Goal: Task Accomplishment & Management: Use online tool/utility

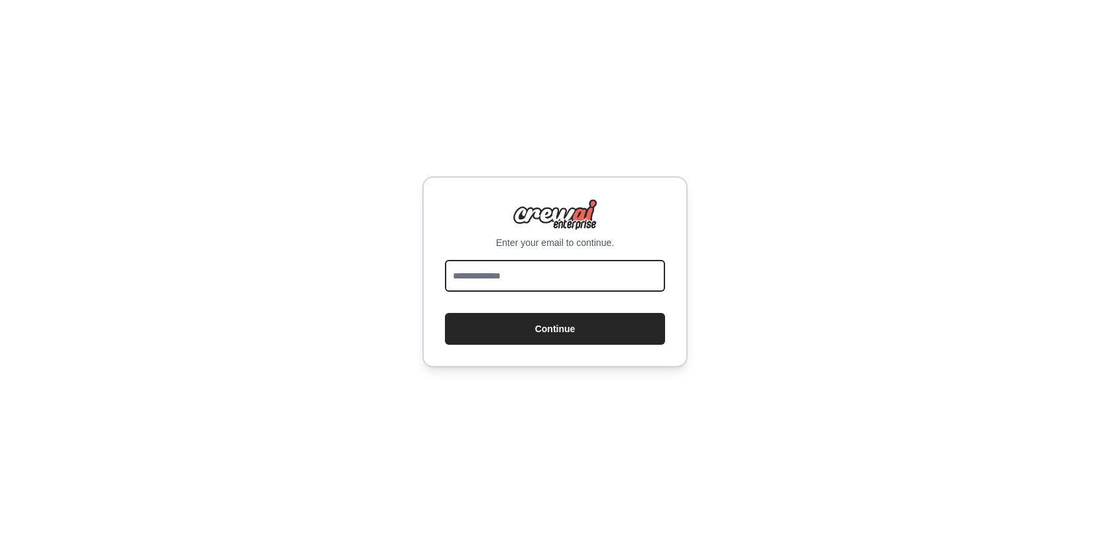
click at [527, 272] on input "email" at bounding box center [555, 276] width 220 height 32
type input "**********"
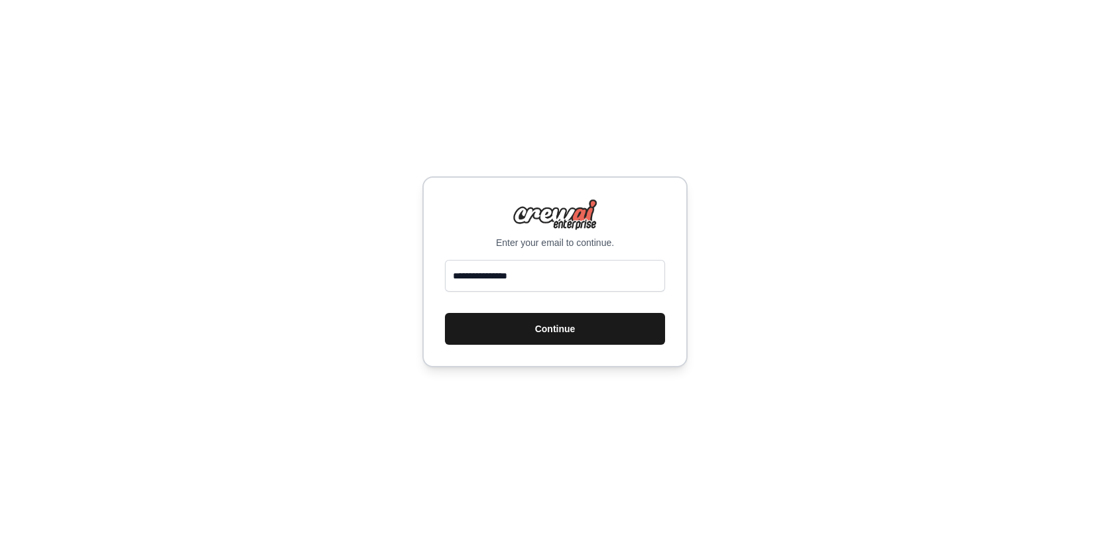
click at [520, 327] on button "Continue" at bounding box center [555, 329] width 220 height 32
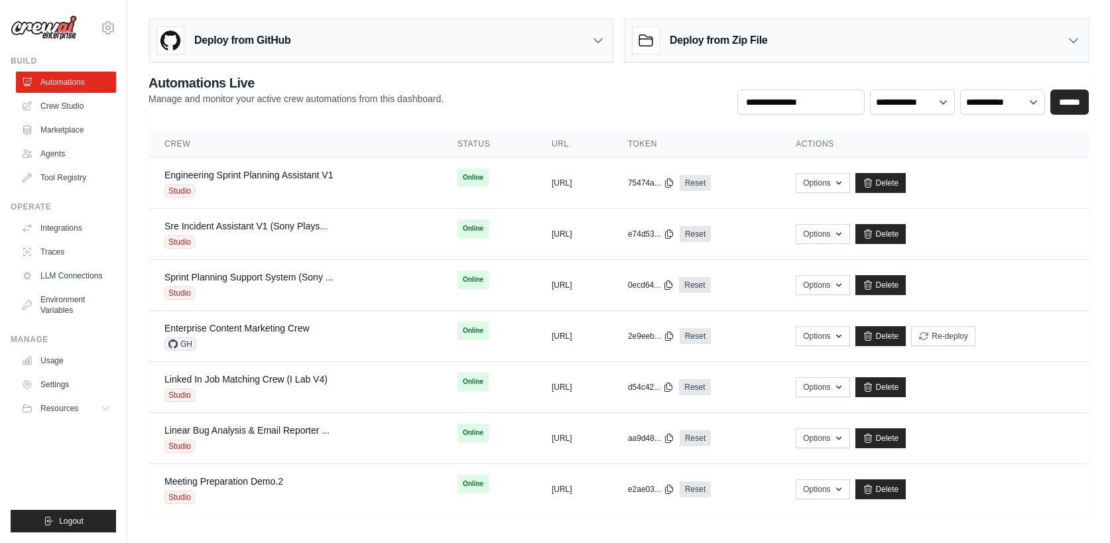
click at [573, 38] on div "Deploy from GitHub" at bounding box center [380, 40] width 463 height 43
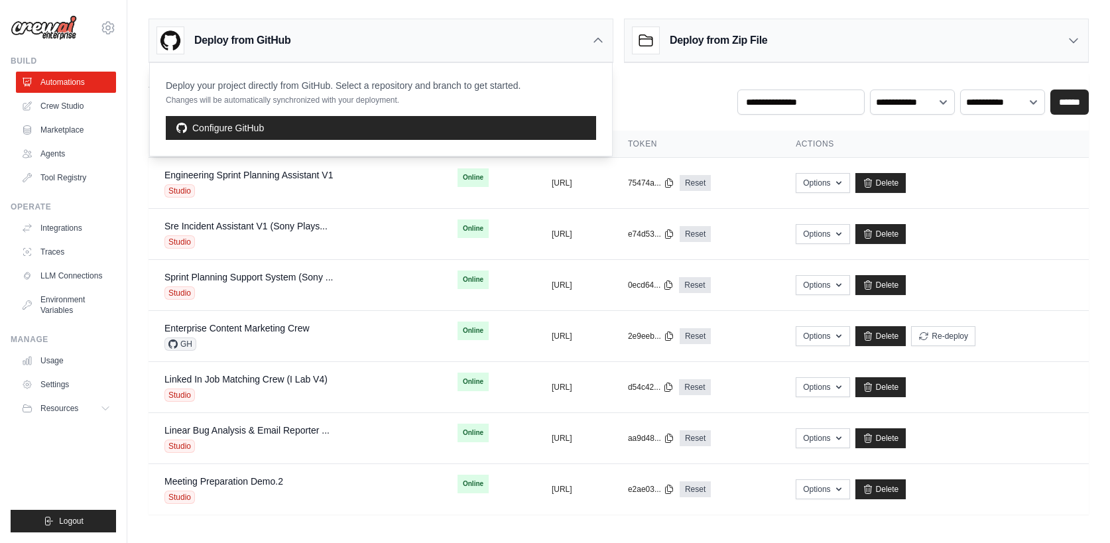
click at [573, 38] on div "Deploy from GitHub" at bounding box center [380, 40] width 463 height 43
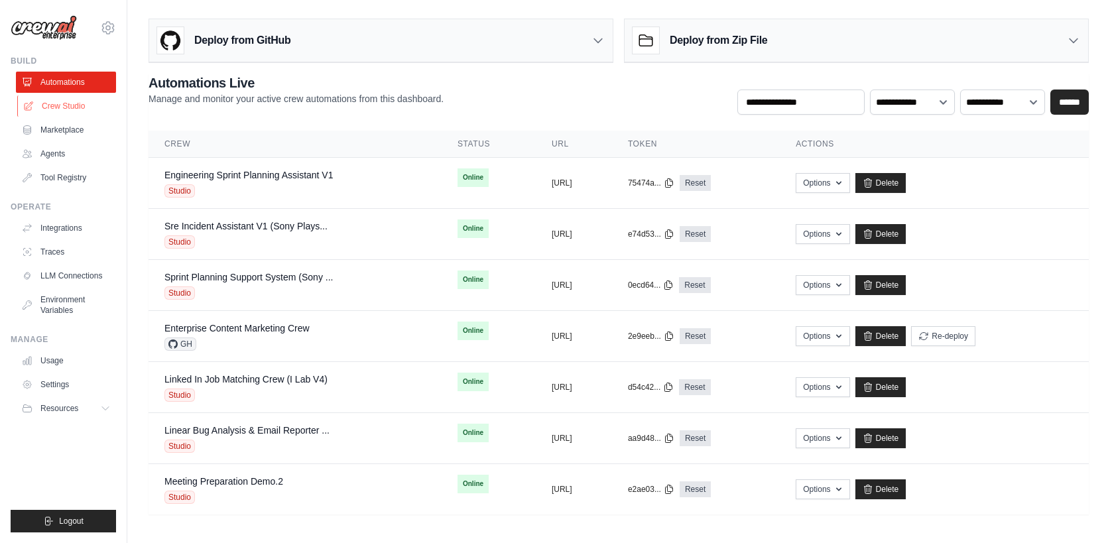
click at [63, 109] on link "Crew Studio" at bounding box center [67, 105] width 100 height 21
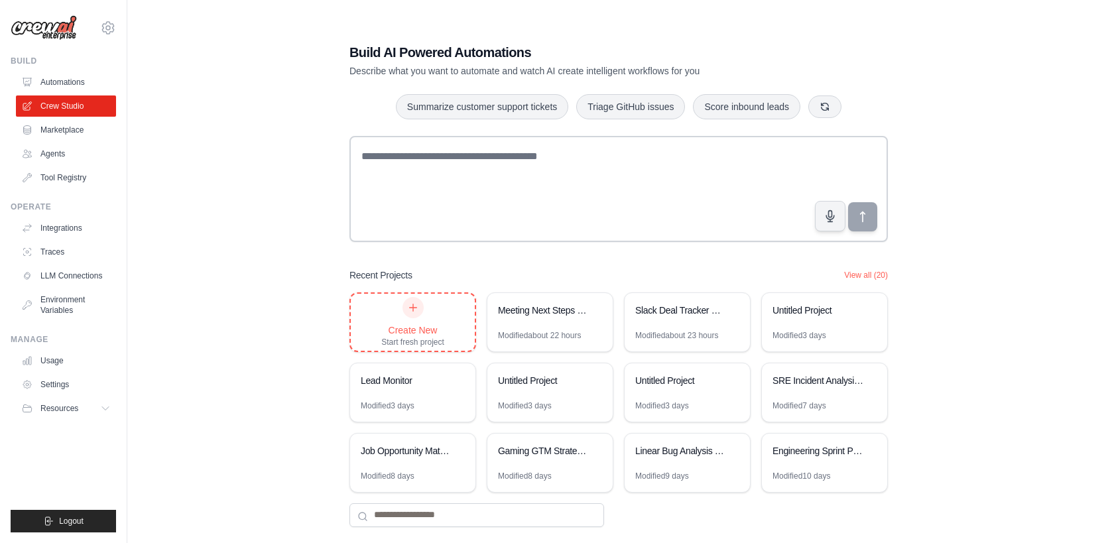
click at [394, 316] on div "Create New Start fresh project" at bounding box center [412, 322] width 63 height 50
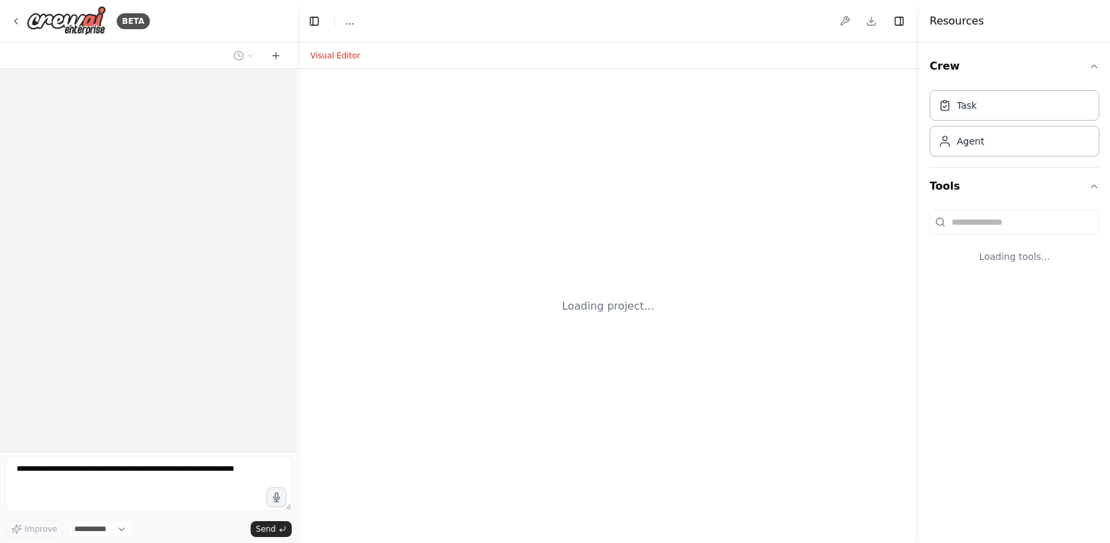
select select "****"
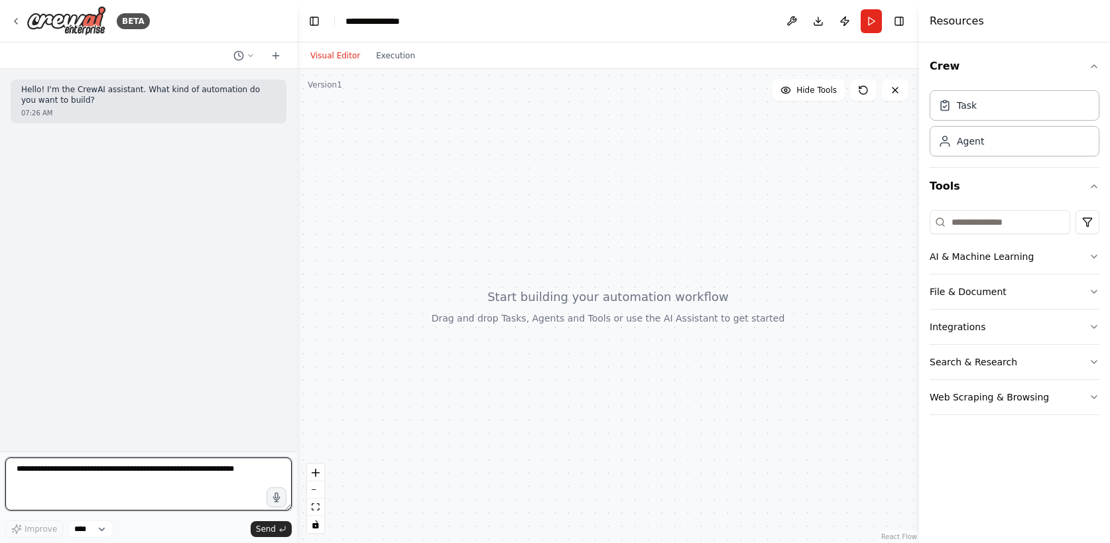
click at [158, 485] on textarea at bounding box center [148, 483] width 286 height 53
click at [199, 470] on textarea at bounding box center [148, 483] width 286 height 53
click at [275, 493] on icon "button" at bounding box center [276, 496] width 7 height 9
click at [278, 496] on circle "button" at bounding box center [276, 496] width 9 height 9
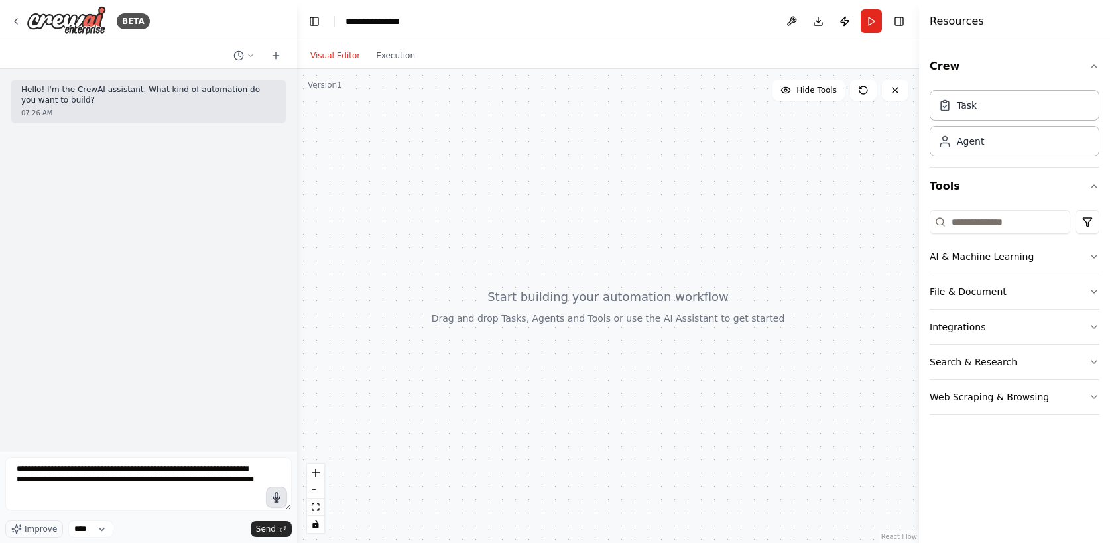
click at [277, 500] on icon "button" at bounding box center [276, 497] width 11 height 8
click at [277, 493] on circle "button" at bounding box center [276, 496] width 9 height 9
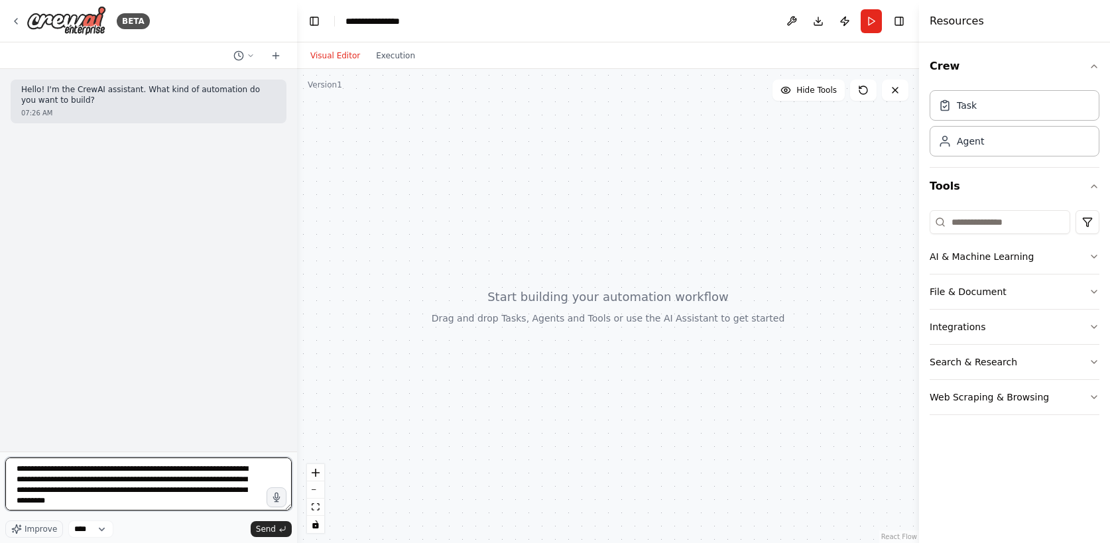
scroll to position [1, 0]
click at [279, 528] on icon "submit" at bounding box center [282, 529] width 8 height 8
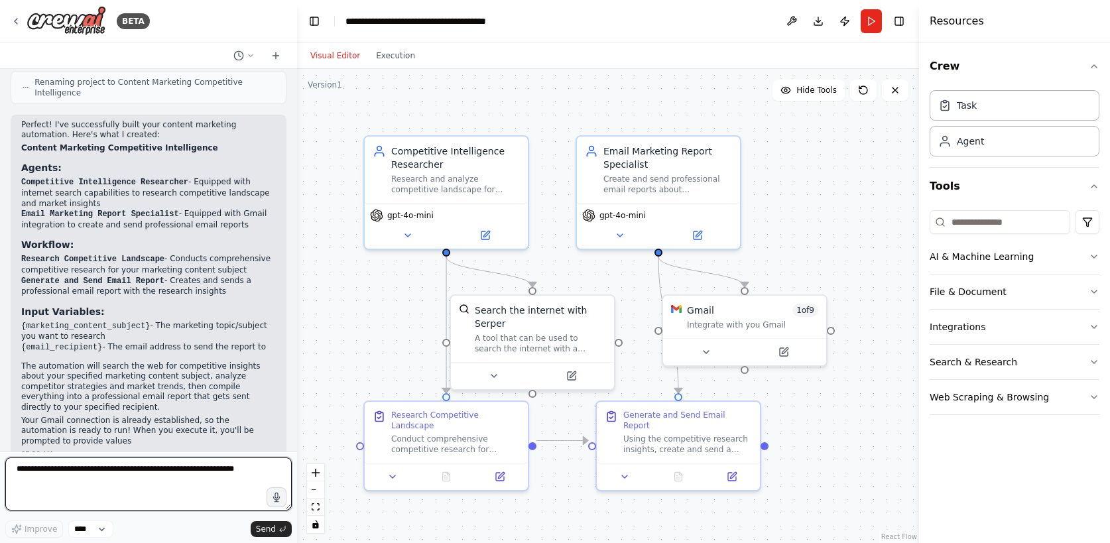
scroll to position [871, 0]
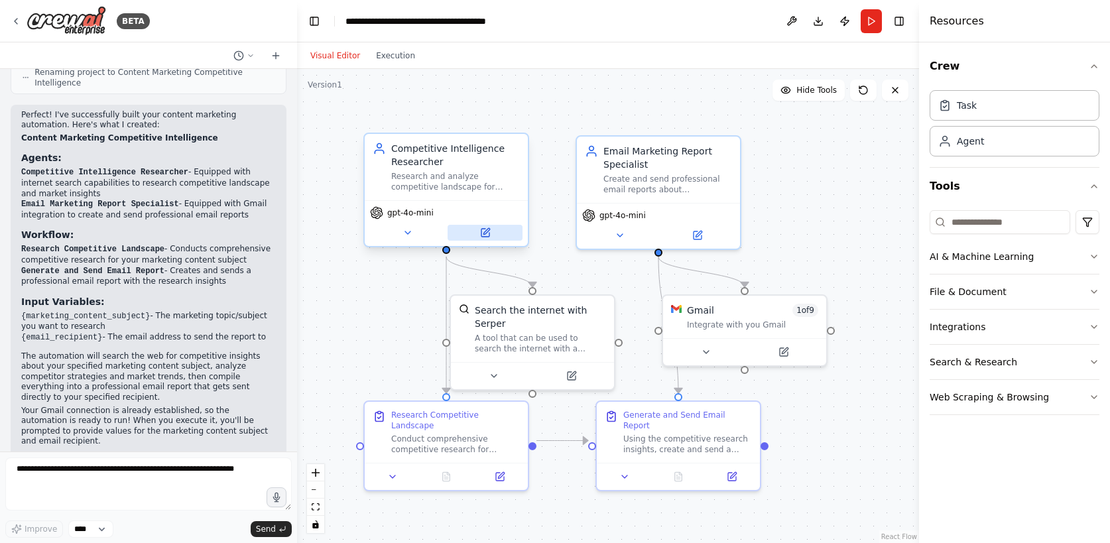
click at [489, 232] on icon at bounding box center [485, 232] width 11 height 11
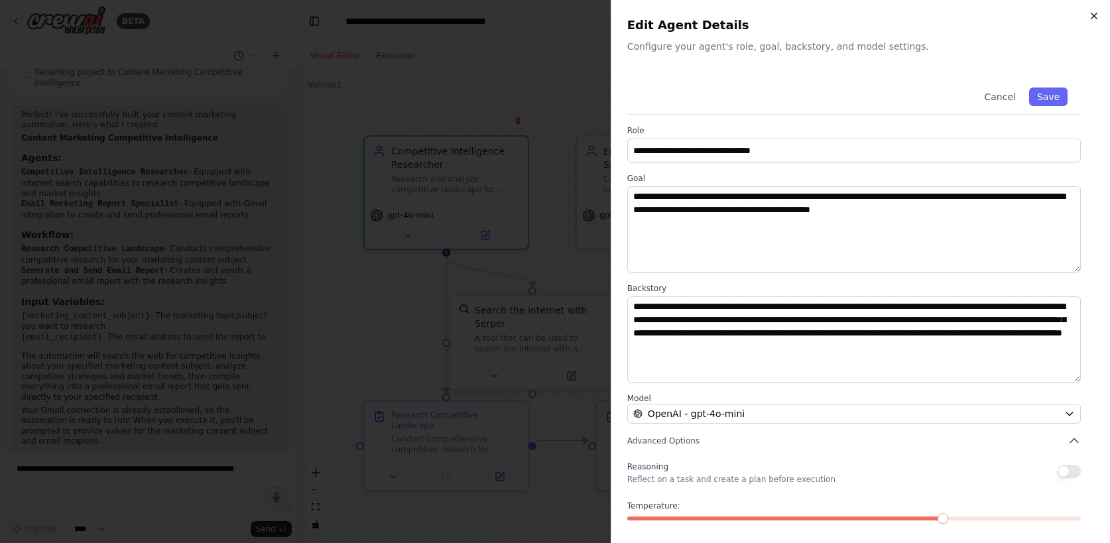
click at [1091, 13] on icon "button" at bounding box center [1093, 16] width 11 height 11
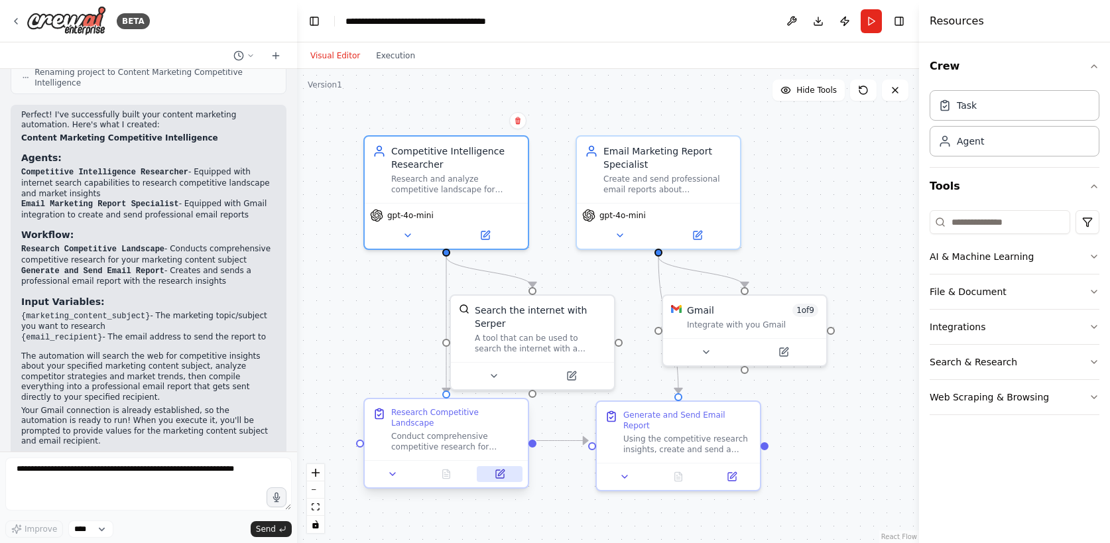
click at [497, 470] on icon at bounding box center [500, 474] width 8 height 8
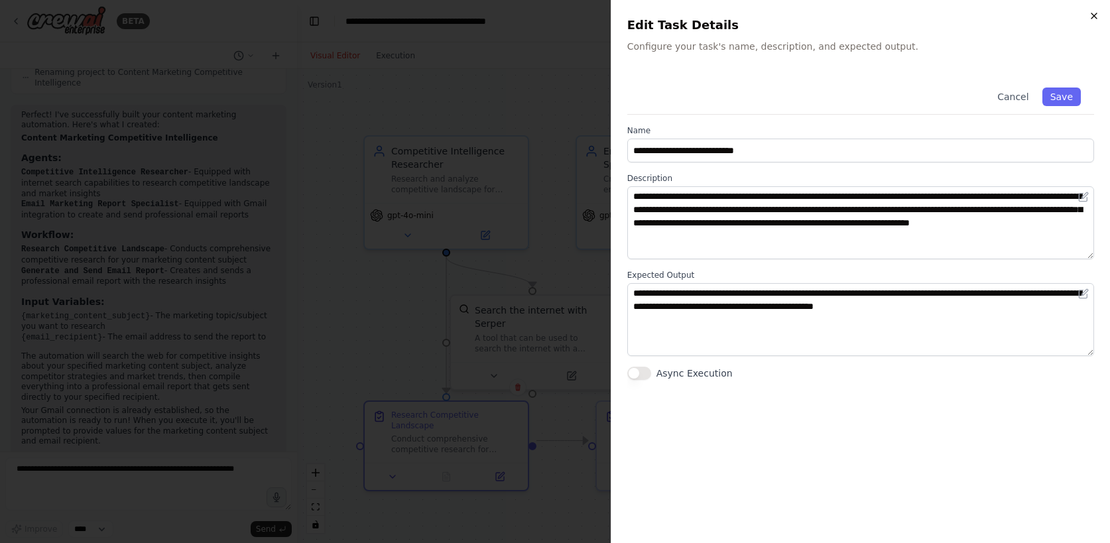
click at [1091, 14] on icon "button" at bounding box center [1093, 16] width 11 height 11
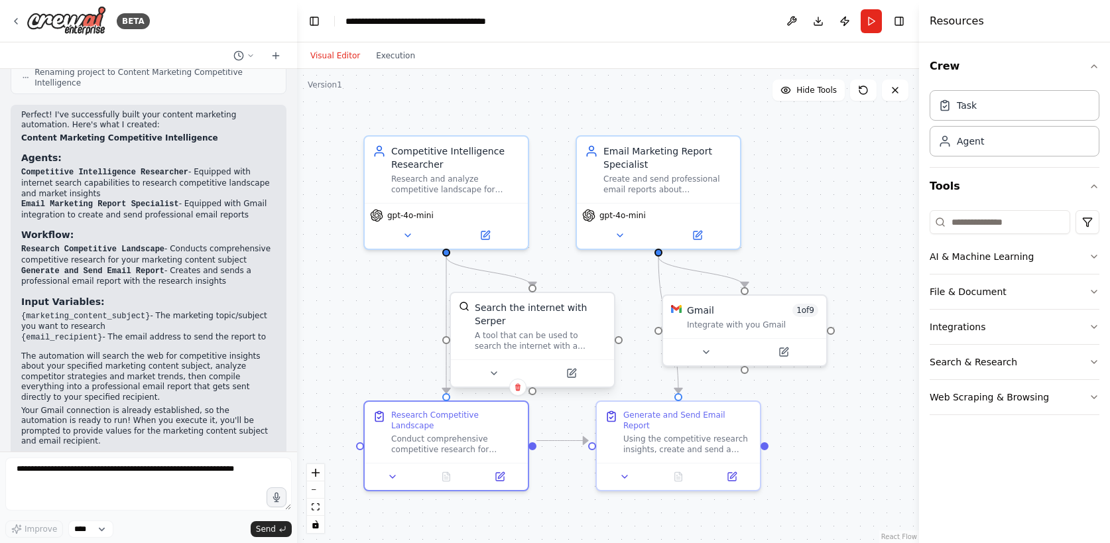
click at [572, 383] on div at bounding box center [532, 372] width 163 height 27
click at [573, 376] on icon at bounding box center [571, 373] width 8 height 8
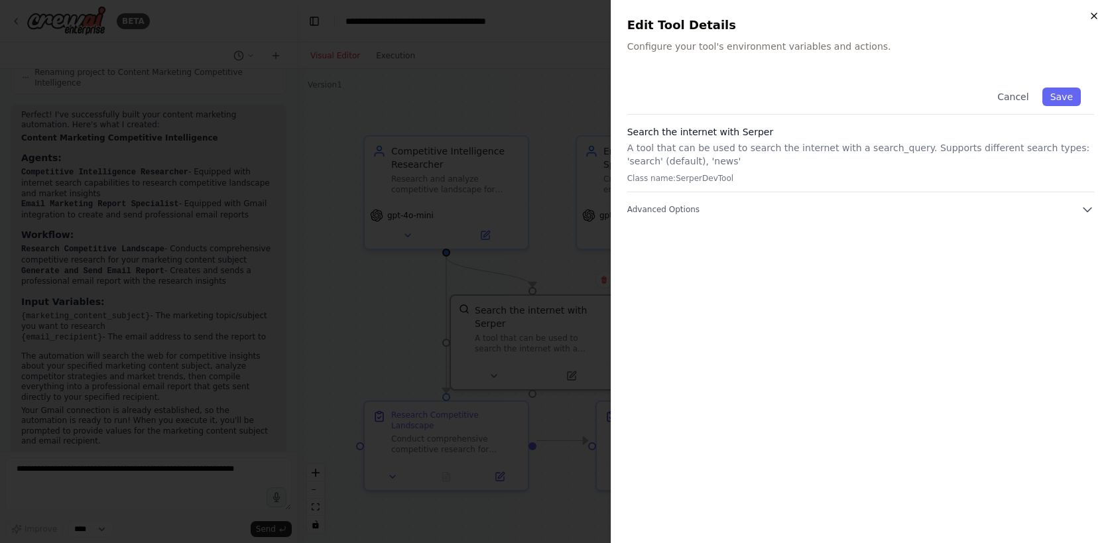
click at [1097, 14] on icon "button" at bounding box center [1093, 16] width 11 height 11
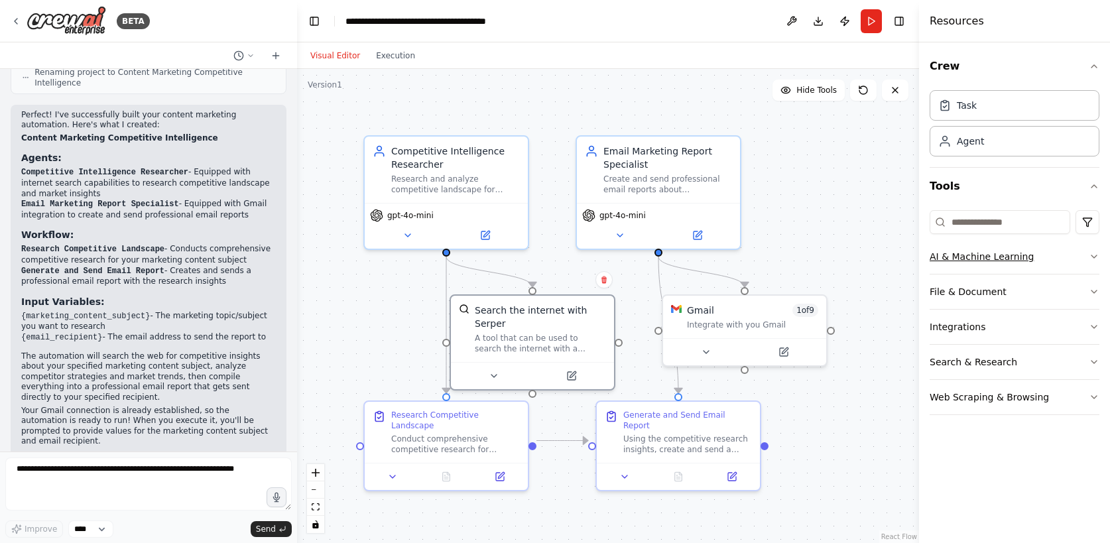
click at [1086, 253] on button "AI & Machine Learning" at bounding box center [1014, 256] width 170 height 34
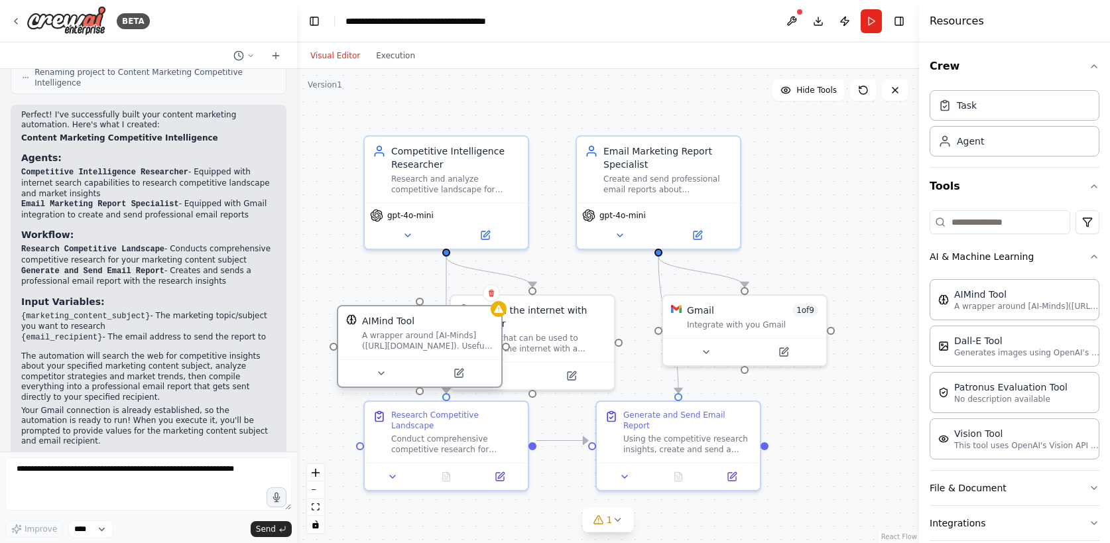
drag, startPoint x: 421, startPoint y: 365, endPoint x: 375, endPoint y: 327, distance: 59.3
click at [374, 327] on div "AIMind Tool A wrapper around [AI-Minds](https://mindsdb.com/minds). Useful for …" at bounding box center [427, 332] width 131 height 37
drag, startPoint x: 420, startPoint y: 302, endPoint x: 439, endPoint y: 253, distance: 52.7
click at [439, 253] on div ".deletable-edge-delete-btn { width: 20px; height: 20px; border: 0px solid #ffff…" at bounding box center [608, 306] width 622 height 474
drag, startPoint x: 481, startPoint y: 323, endPoint x: 447, endPoint y: 323, distance: 33.8
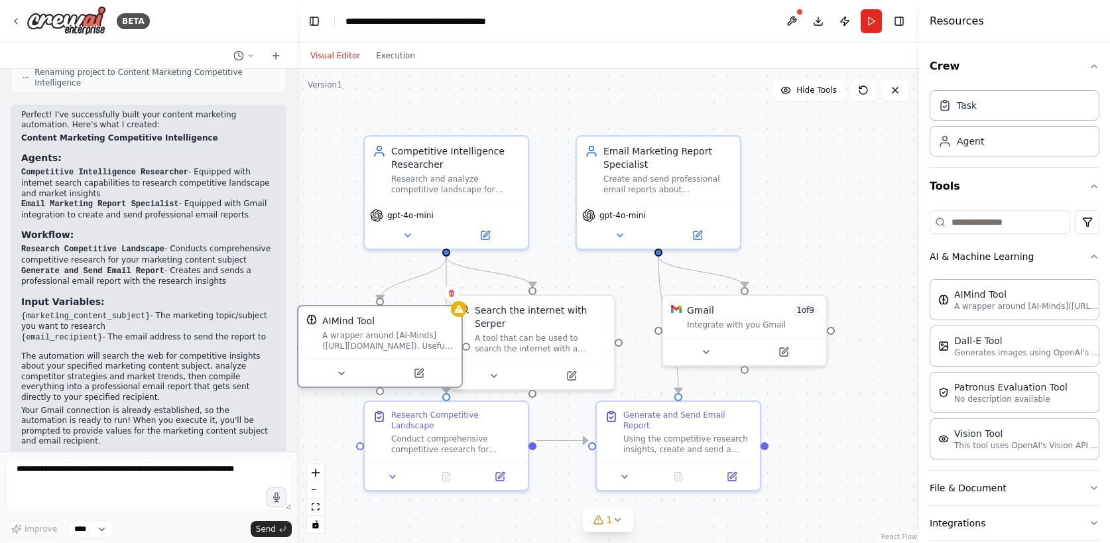
click at [446, 324] on div "AIMind Tool" at bounding box center [387, 320] width 131 height 13
click at [455, 295] on icon at bounding box center [451, 293] width 8 height 8
click at [423, 289] on button "Confirm" at bounding box center [413, 293] width 47 height 16
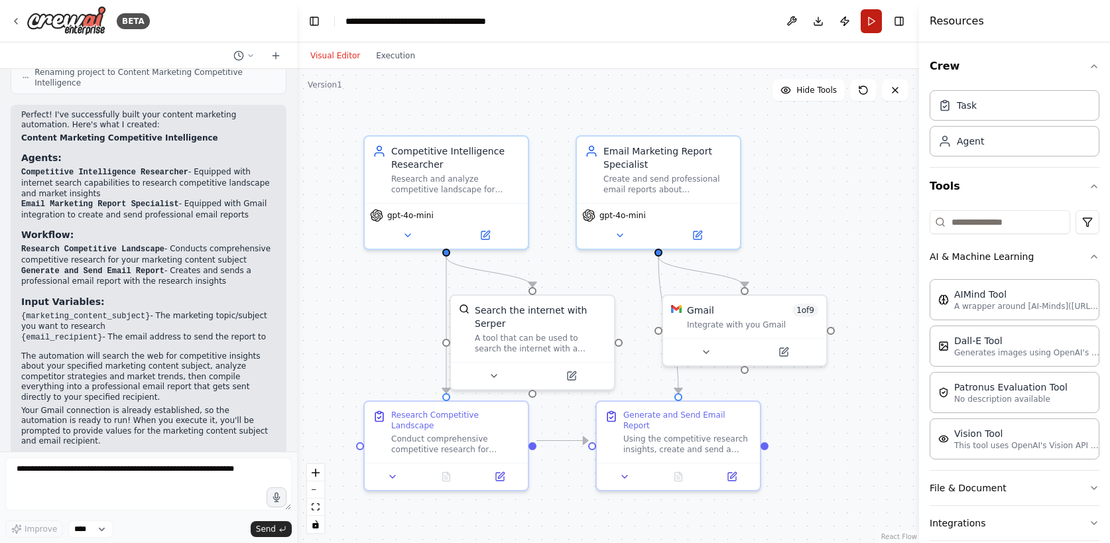
click at [866, 19] on button "Run" at bounding box center [870, 21] width 21 height 24
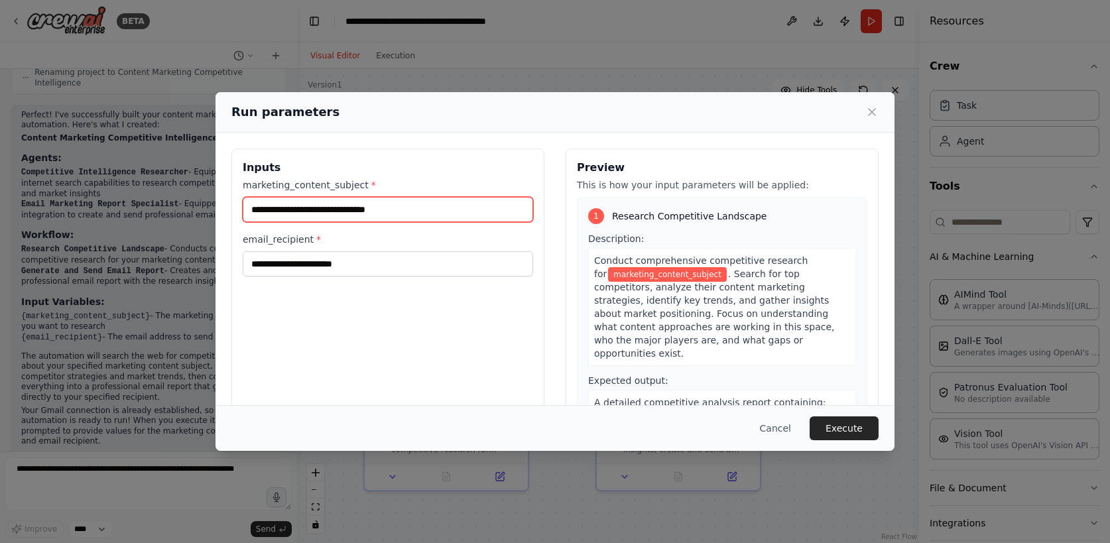
click at [373, 219] on input "marketing_content_subject *" at bounding box center [388, 209] width 290 height 25
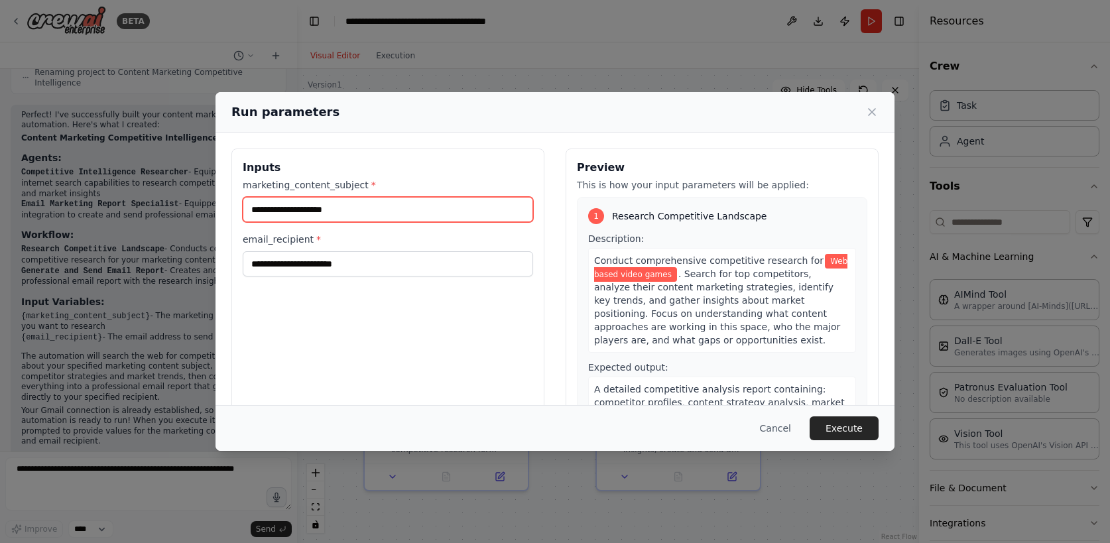
type input "**********"
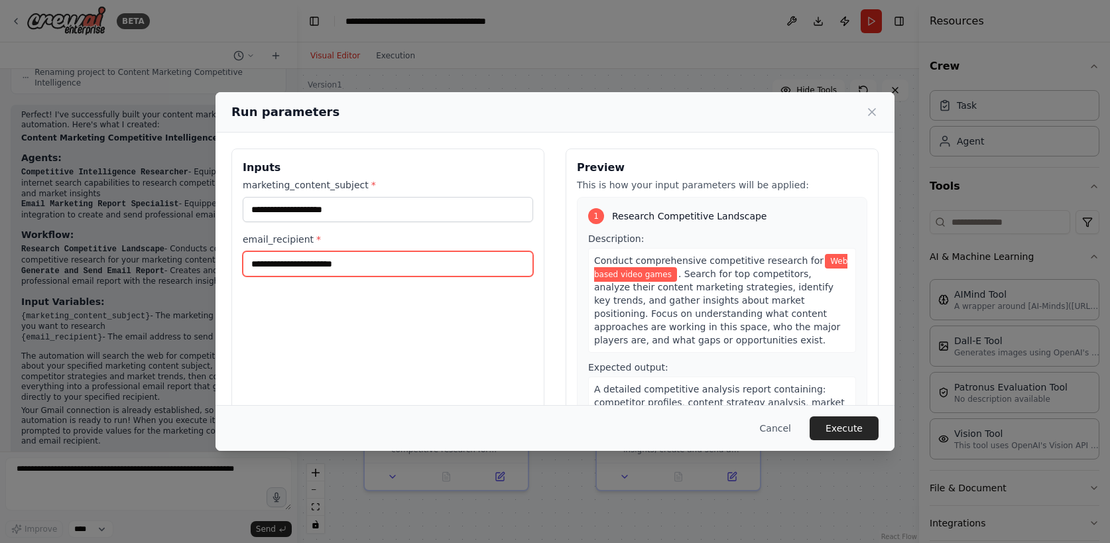
click at [311, 265] on input "email_recipient *" at bounding box center [388, 263] width 290 height 25
type input "**********"
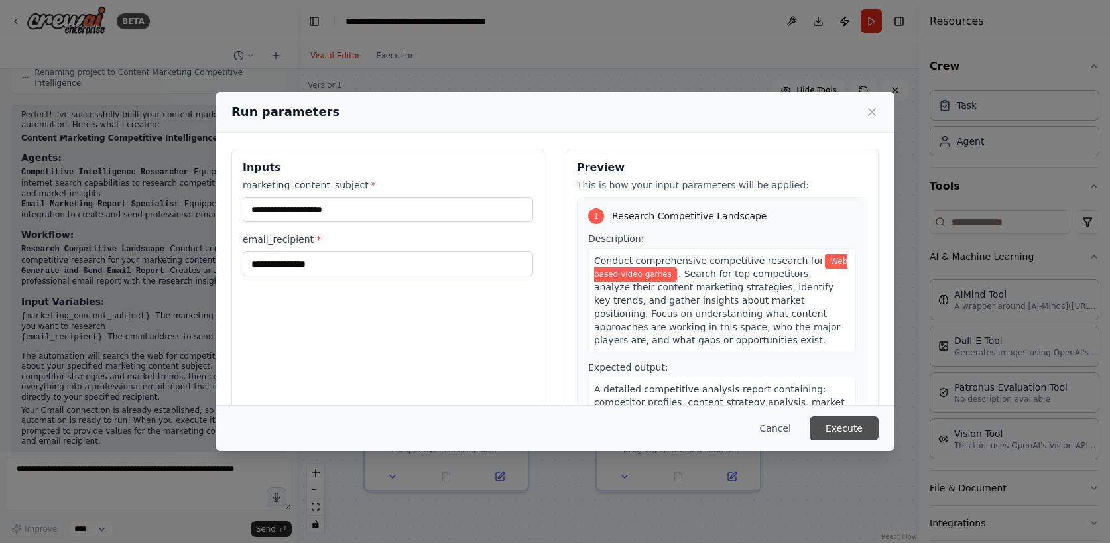
click at [860, 431] on button "Execute" at bounding box center [843, 428] width 69 height 24
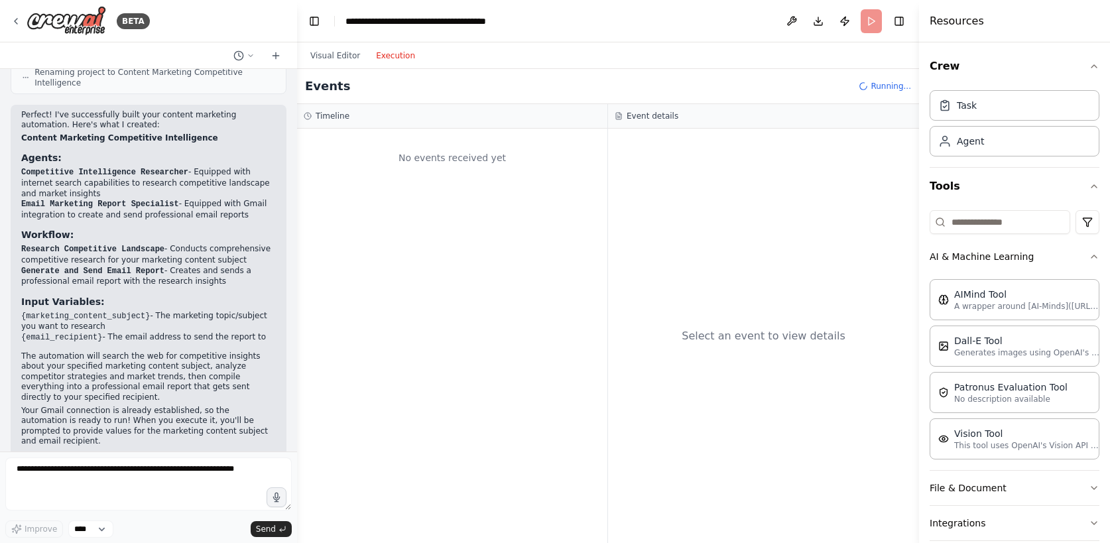
click at [389, 51] on button "Execution" at bounding box center [395, 56] width 55 height 16
click at [345, 56] on button "Visual Editor" at bounding box center [335, 56] width 66 height 16
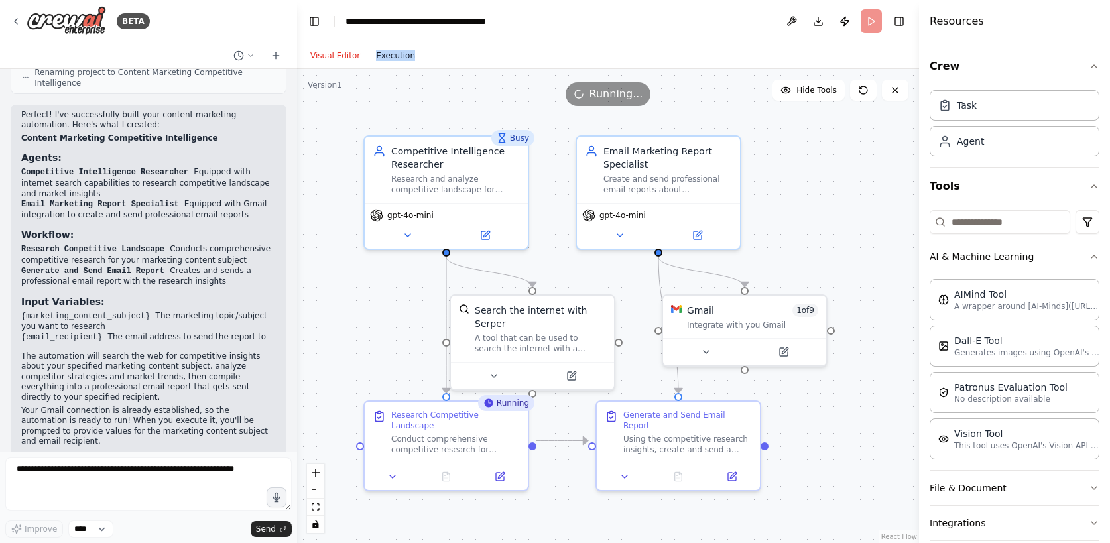
click at [392, 57] on button "Execution" at bounding box center [395, 56] width 55 height 16
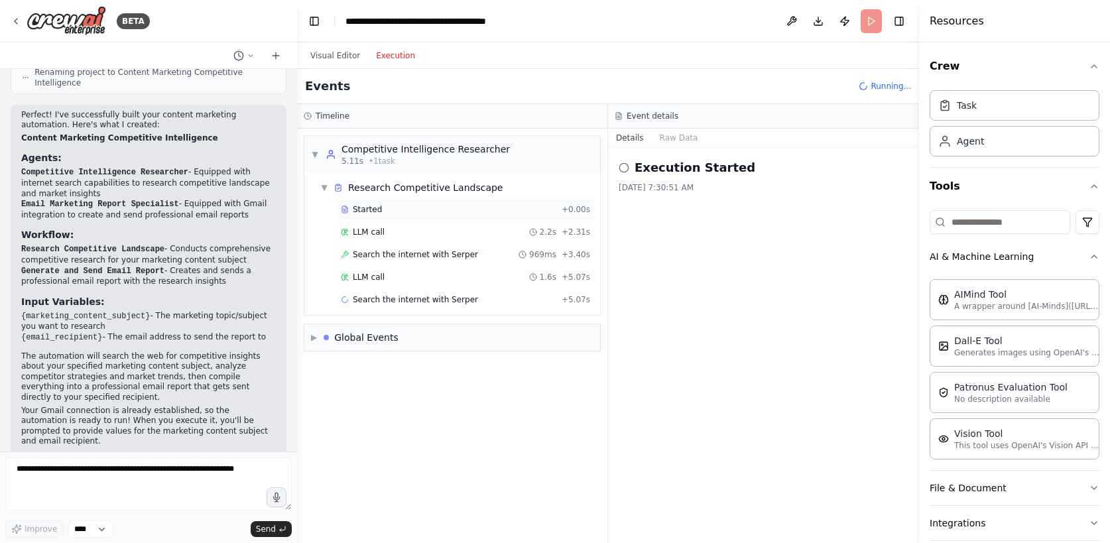
click at [485, 205] on div "Started" at bounding box center [448, 209] width 215 height 11
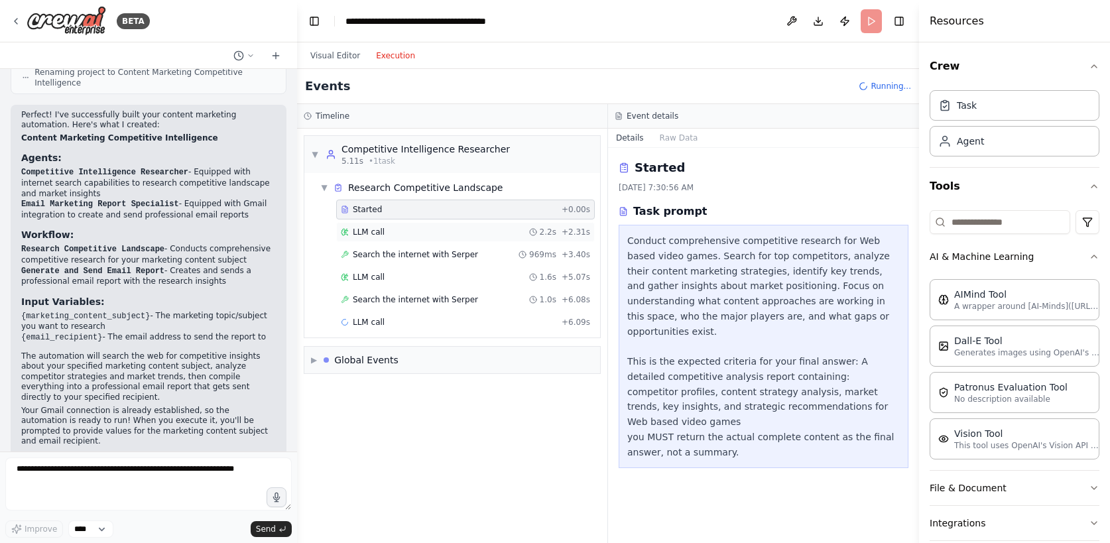
click at [466, 230] on div "LLM call 2.2s + 2.31s" at bounding box center [465, 232] width 249 height 11
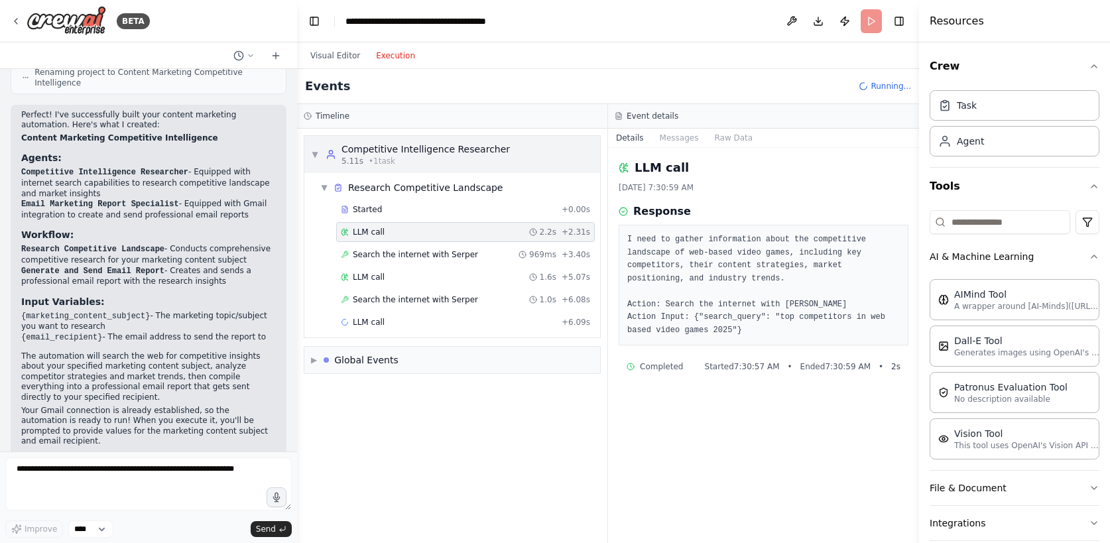
click at [462, 150] on div "Competitive Intelligence Researcher" at bounding box center [425, 149] width 168 height 13
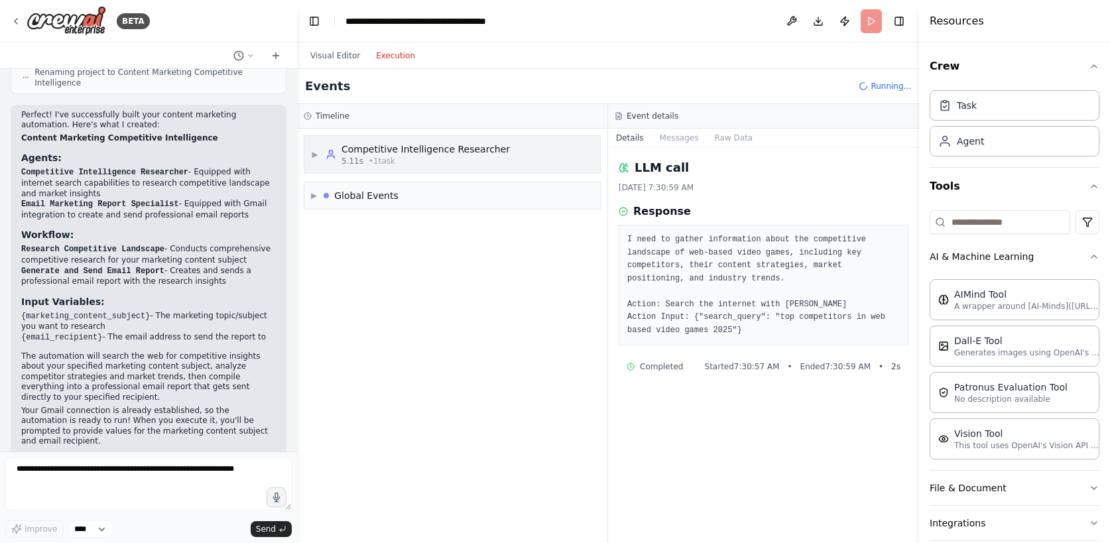
click at [317, 156] on span "▶" at bounding box center [315, 154] width 8 height 11
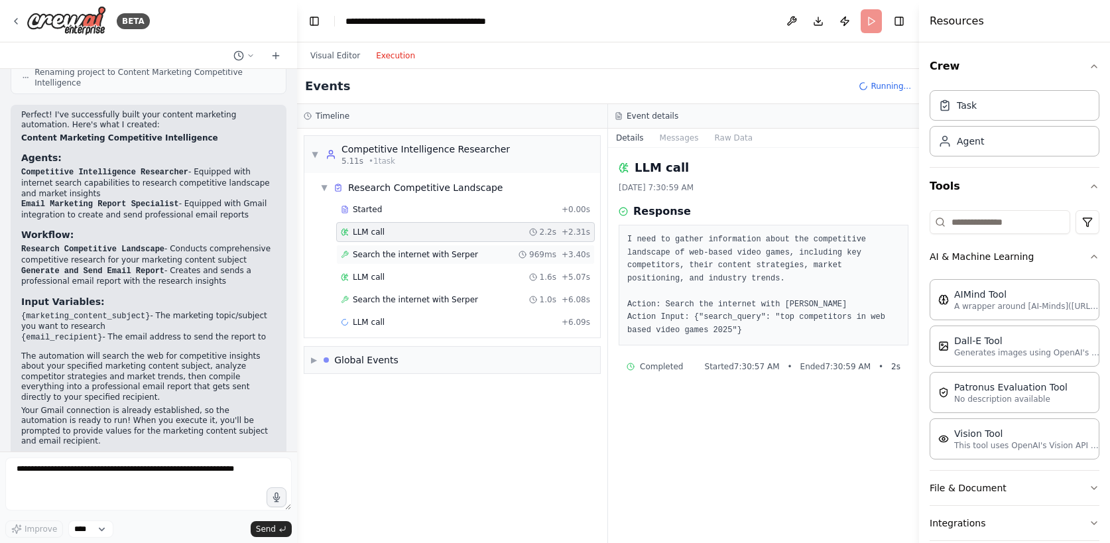
click at [384, 253] on span "Search the internet with Serper" at bounding box center [415, 254] width 125 height 11
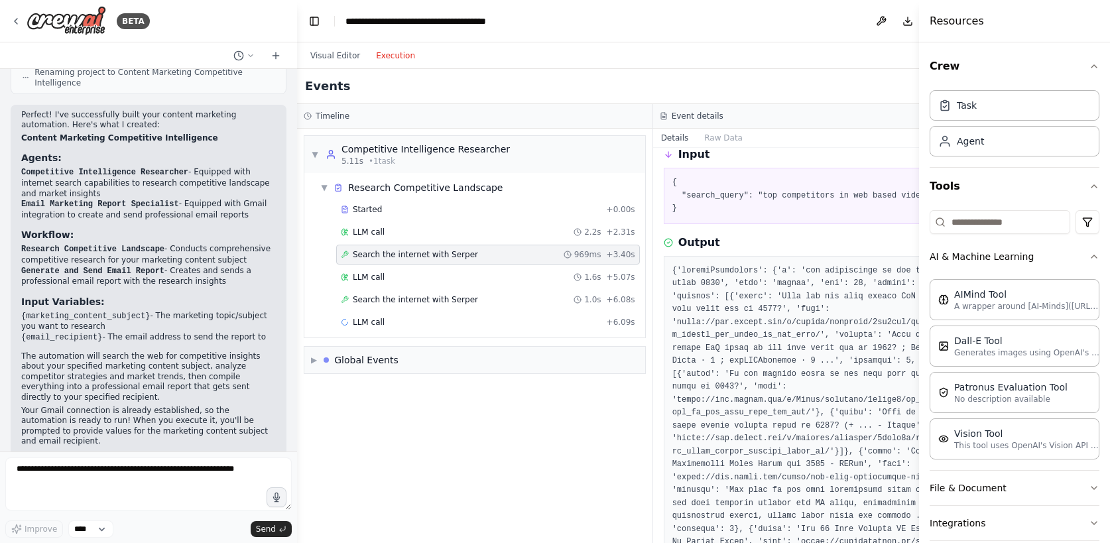
scroll to position [56, 0]
click at [723, 136] on button "Raw Data" at bounding box center [723, 138] width 54 height 19
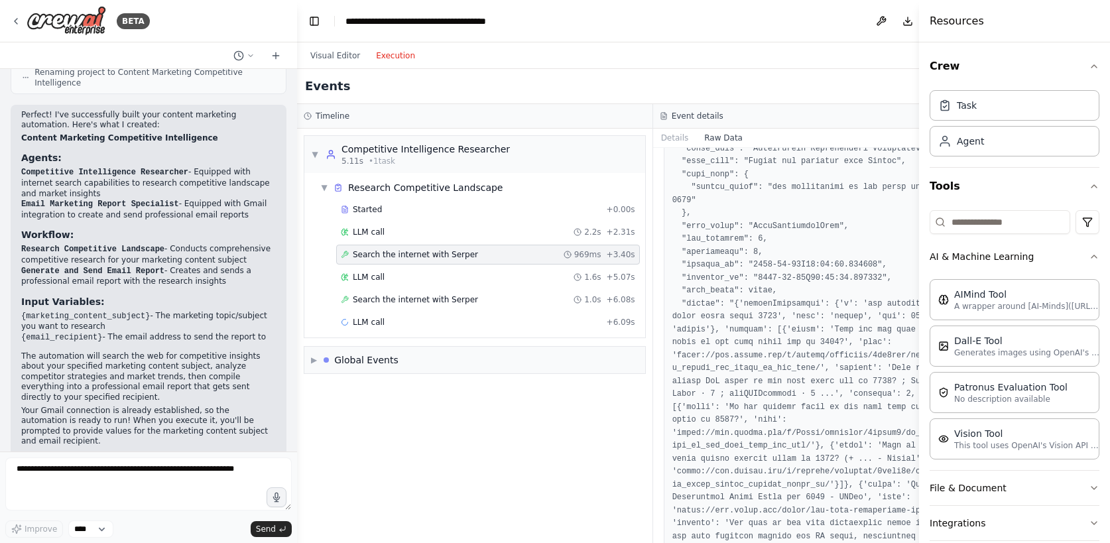
scroll to position [0, 0]
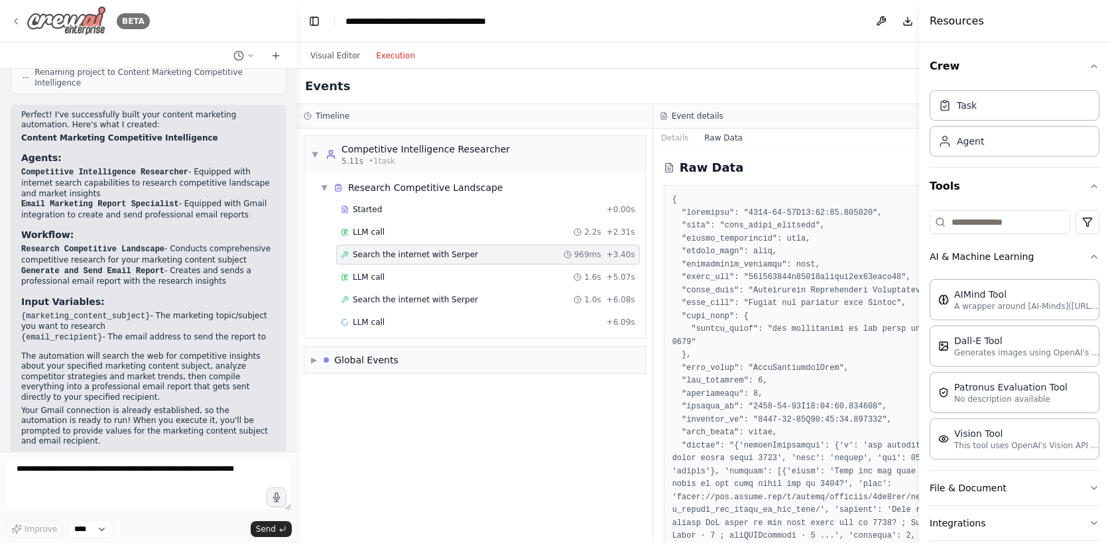
click at [38, 11] on img at bounding box center [67, 21] width 80 height 30
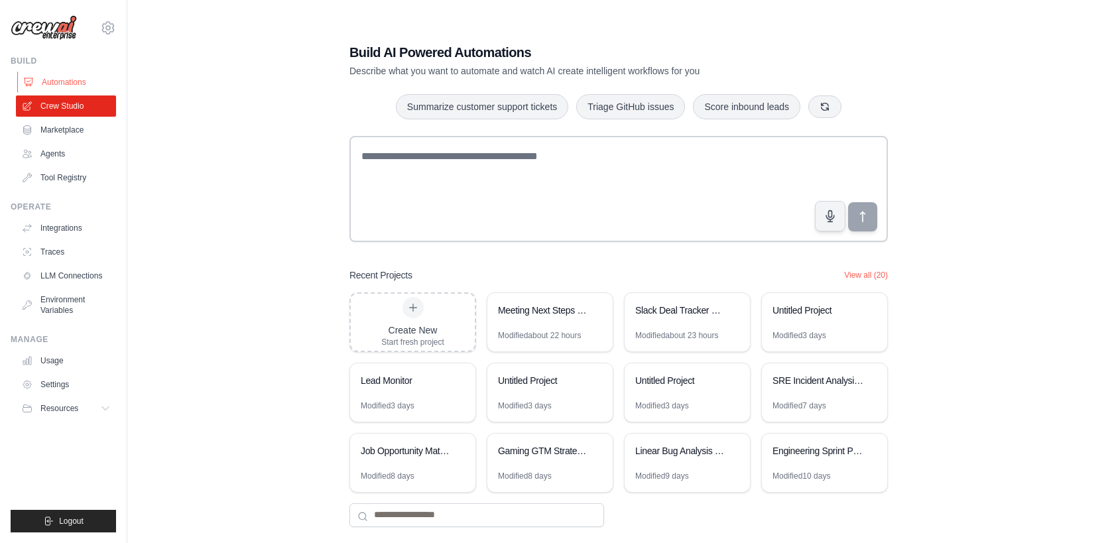
click at [49, 84] on link "Automations" at bounding box center [67, 82] width 100 height 21
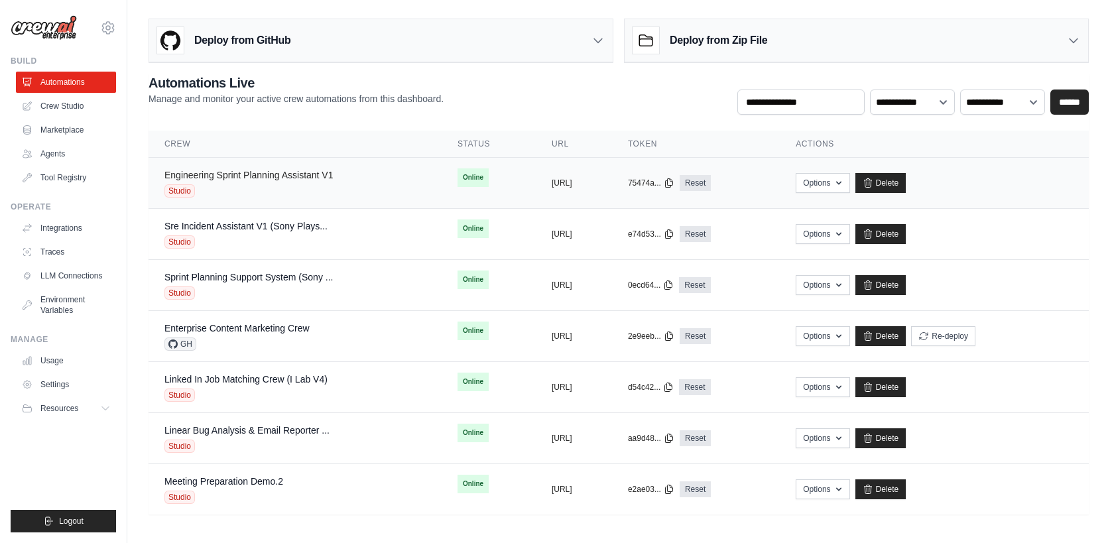
click at [241, 176] on link "Engineering Sprint Planning Assistant V1" at bounding box center [248, 175] width 169 height 11
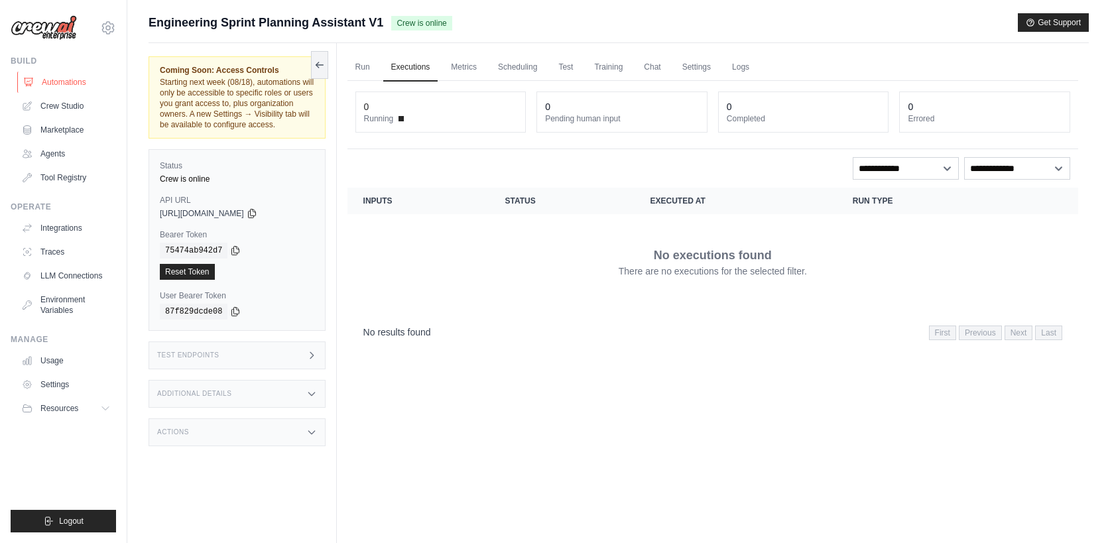
click at [48, 79] on link "Automations" at bounding box center [67, 82] width 100 height 21
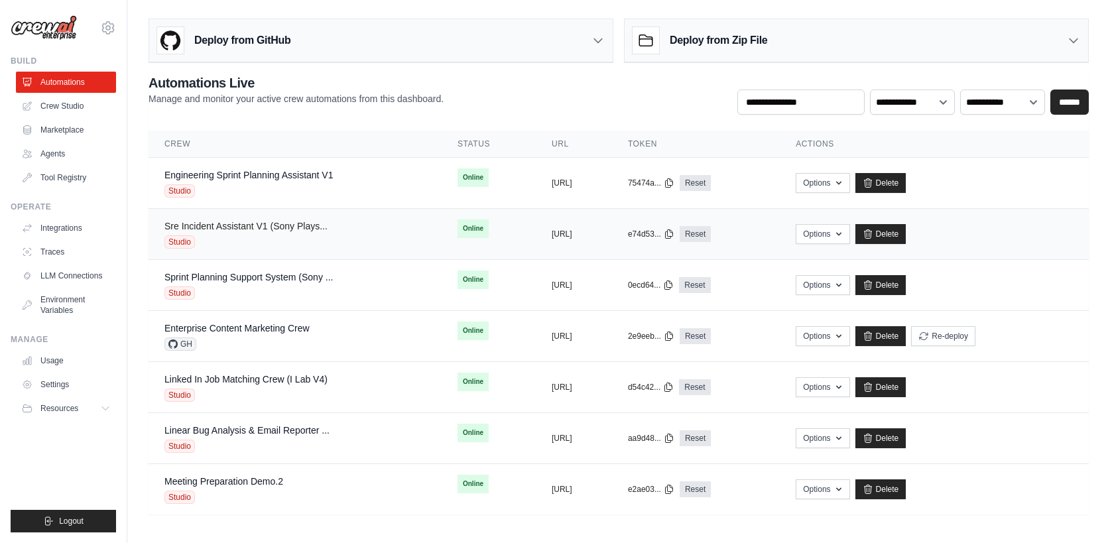
click at [273, 224] on link "Sre Incident Assistant V1 (Sony Plays..." at bounding box center [245, 226] width 163 height 11
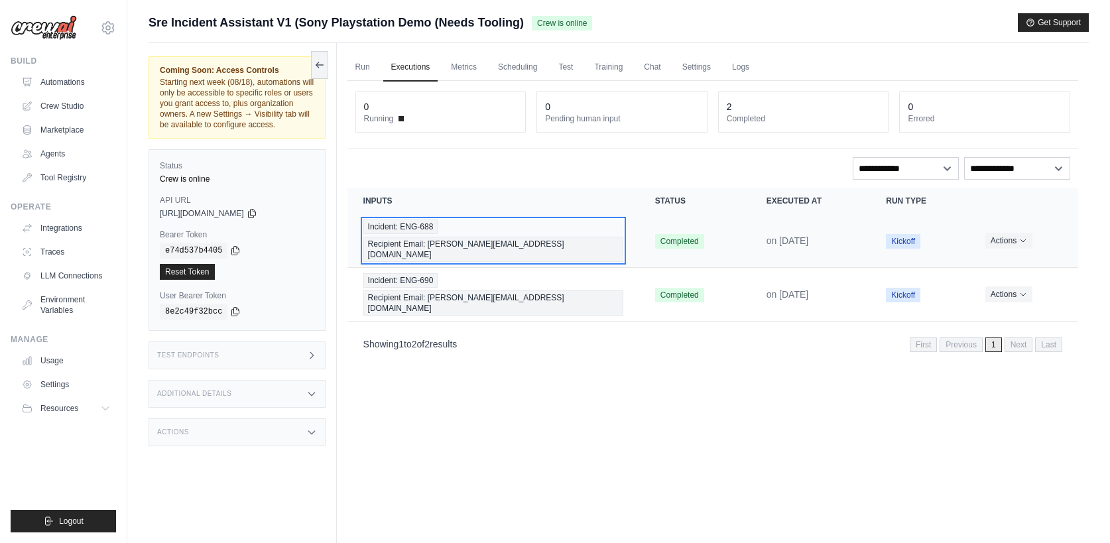
click at [615, 229] on div "Incident: ENG-688 Recipient Email: chris@crewai.com" at bounding box center [493, 240] width 260 height 42
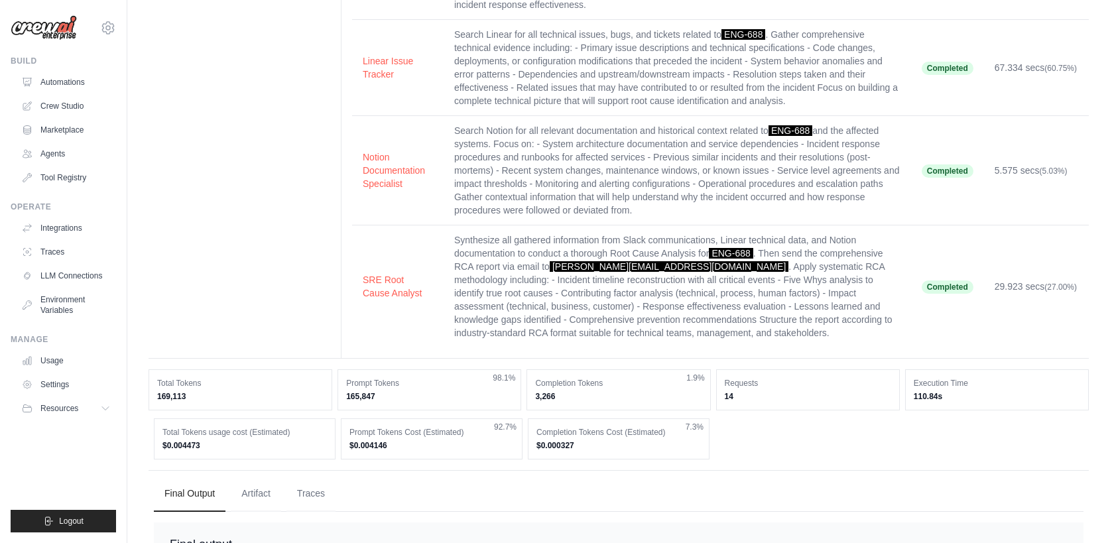
scroll to position [266, 0]
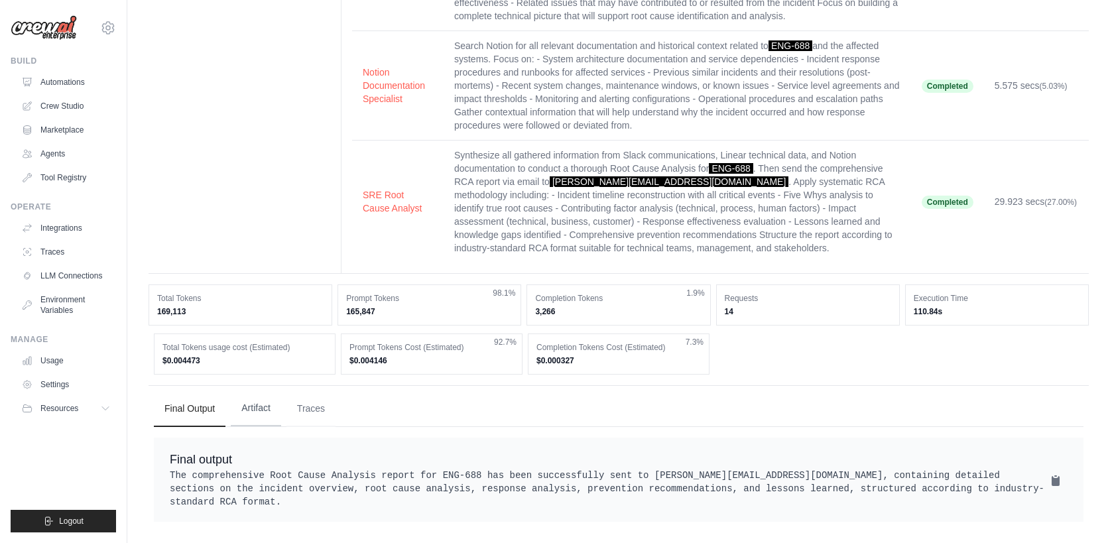
click at [246, 410] on button "Artifact" at bounding box center [256, 408] width 50 height 36
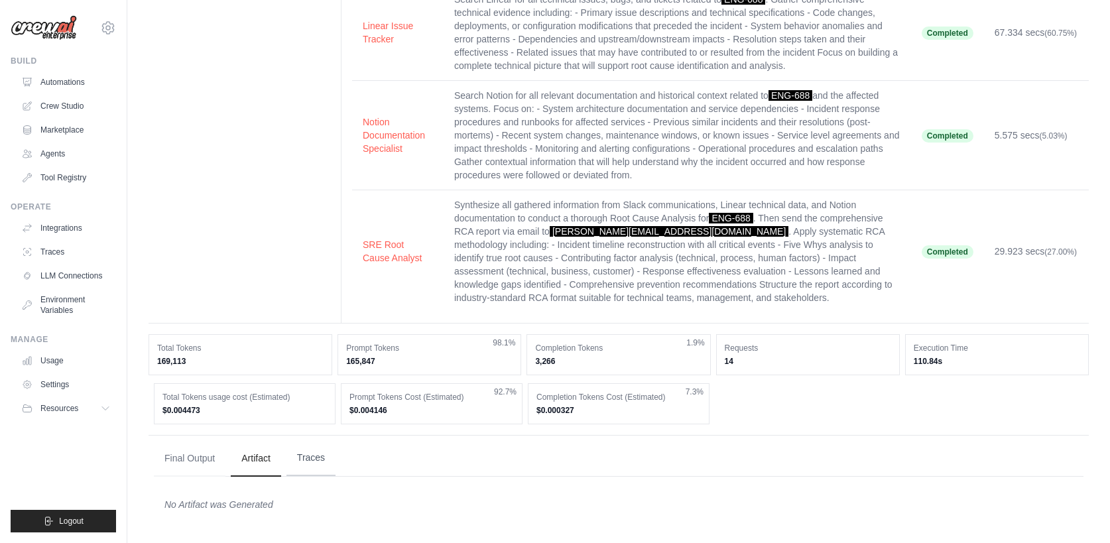
click at [306, 459] on button "Traces" at bounding box center [310, 458] width 49 height 36
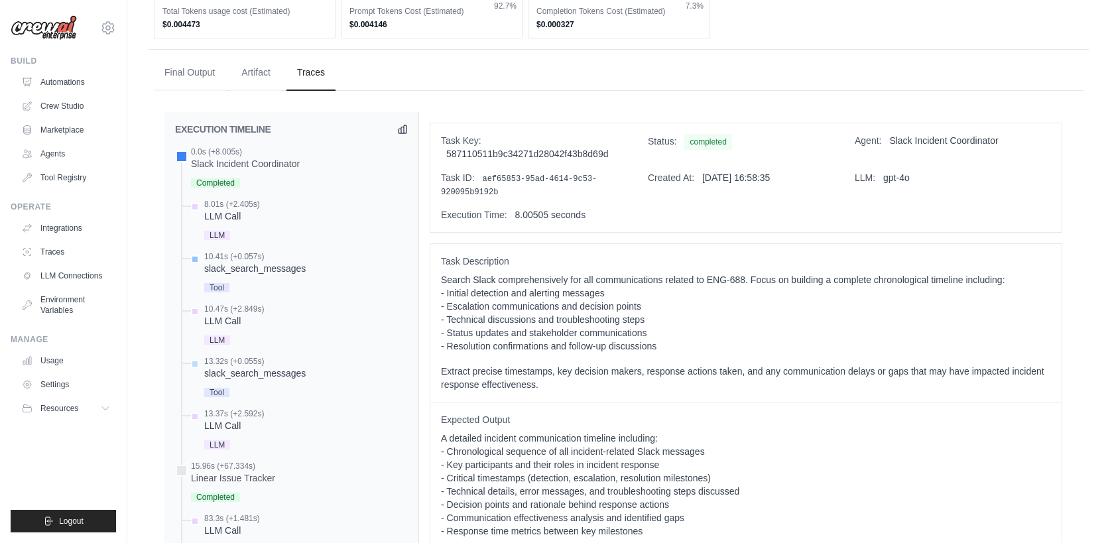
scroll to position [0, 0]
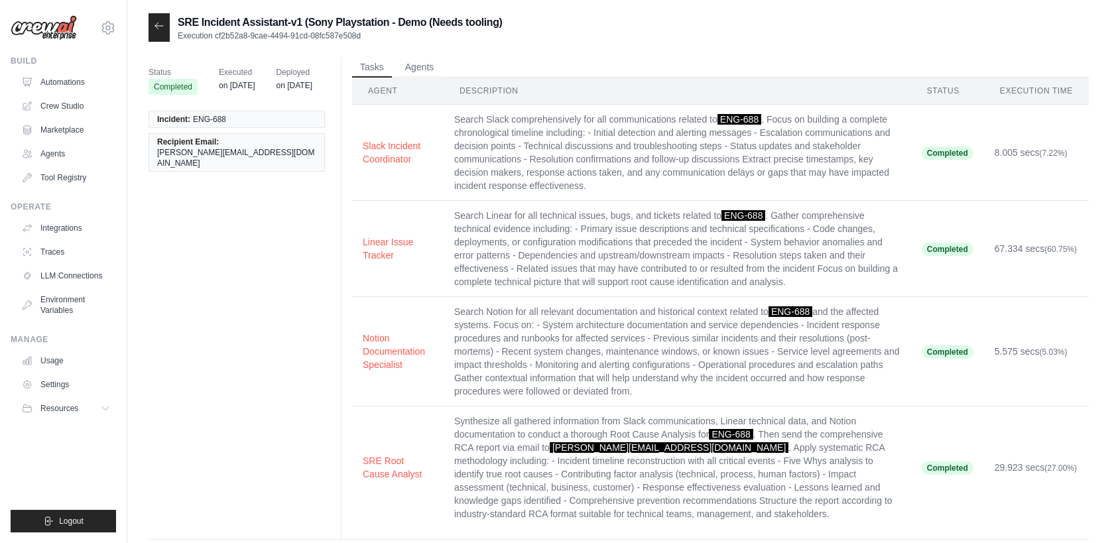
click at [156, 32] on div at bounding box center [158, 27] width 21 height 29
click at [159, 25] on icon at bounding box center [159, 26] width 11 height 11
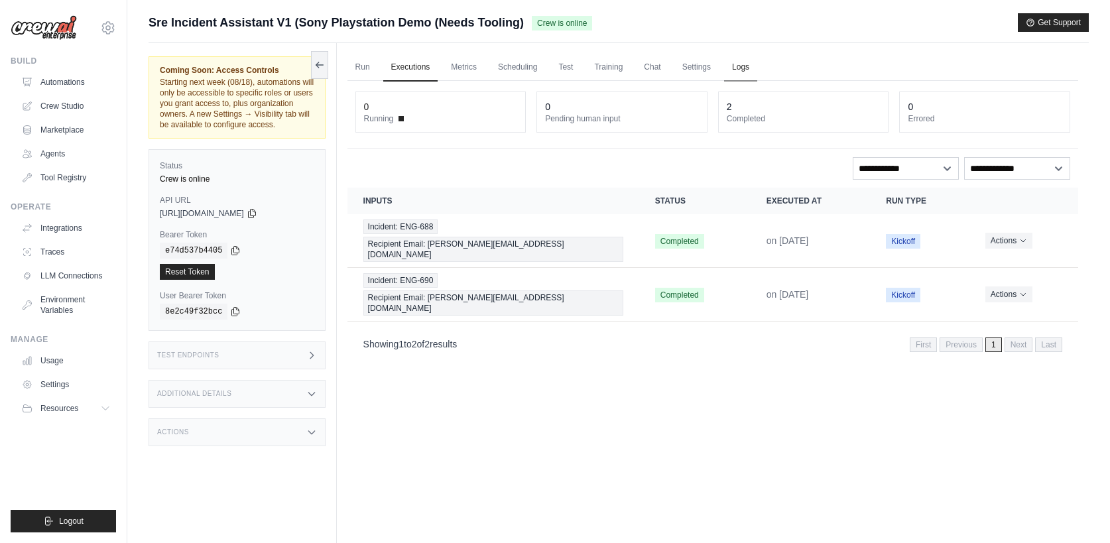
click at [743, 68] on link "Logs" at bounding box center [740, 68] width 33 height 28
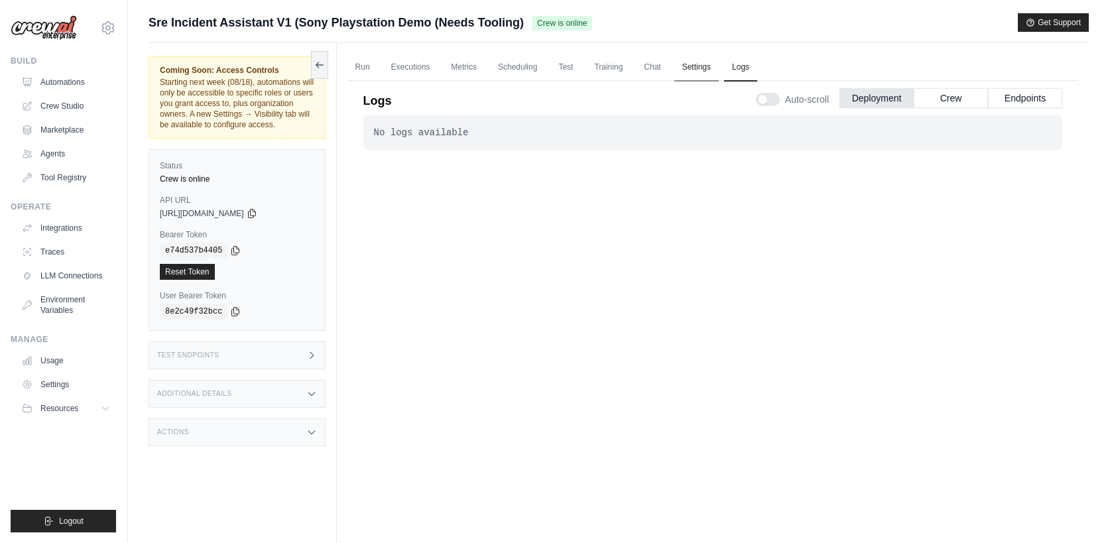
click at [684, 71] on link "Settings" at bounding box center [696, 68] width 44 height 28
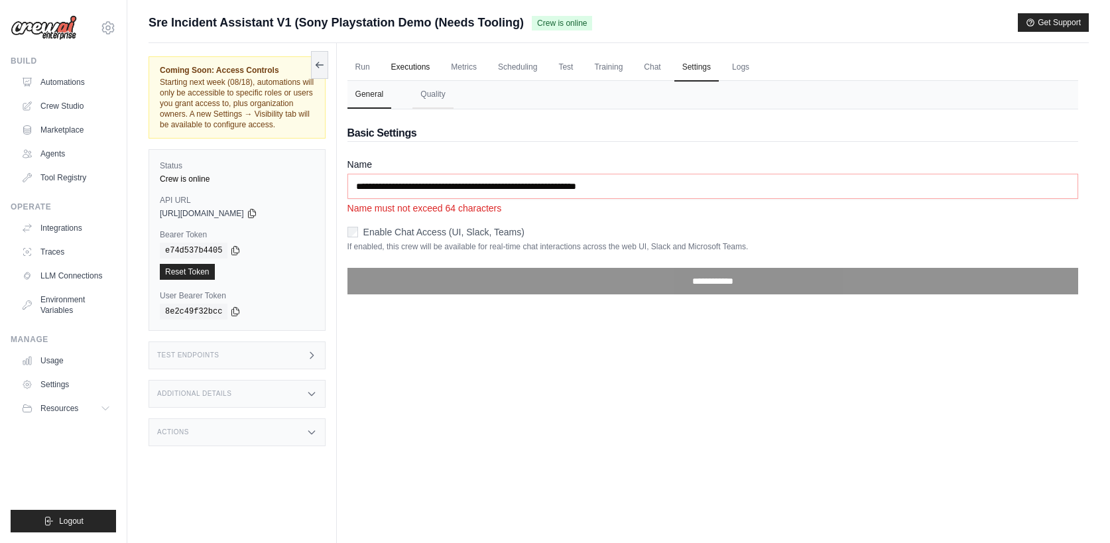
click at [398, 70] on link "Executions" at bounding box center [410, 68] width 55 height 28
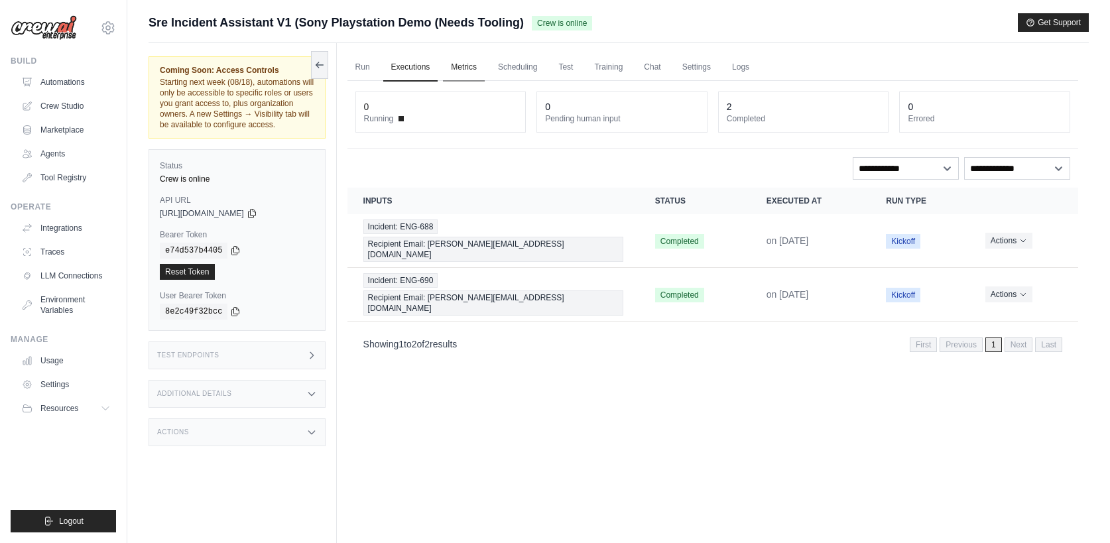
click at [455, 66] on link "Metrics" at bounding box center [464, 68] width 42 height 28
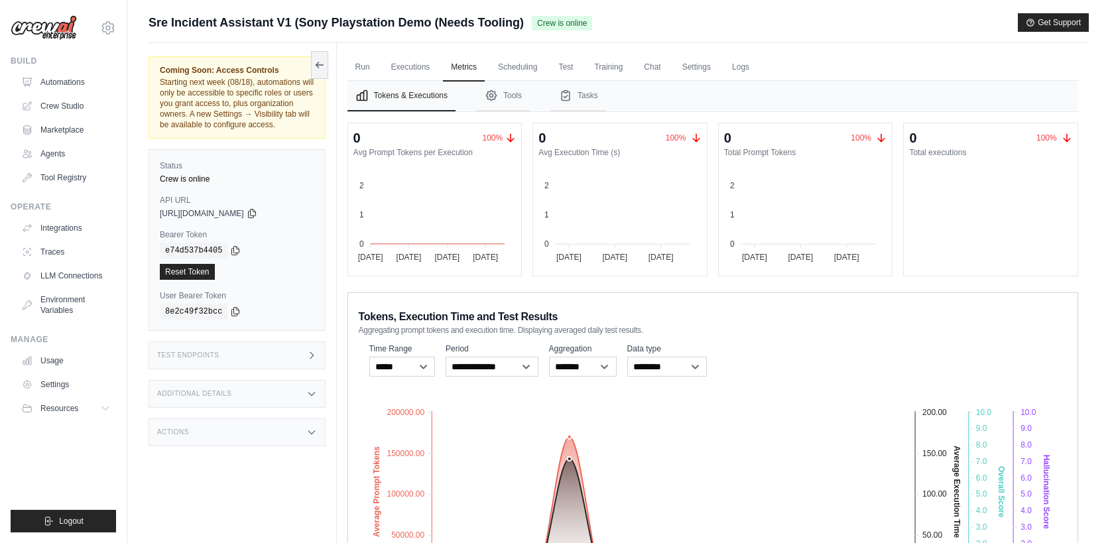
scroll to position [127, 0]
